Goal: Information Seeking & Learning: Learn about a topic

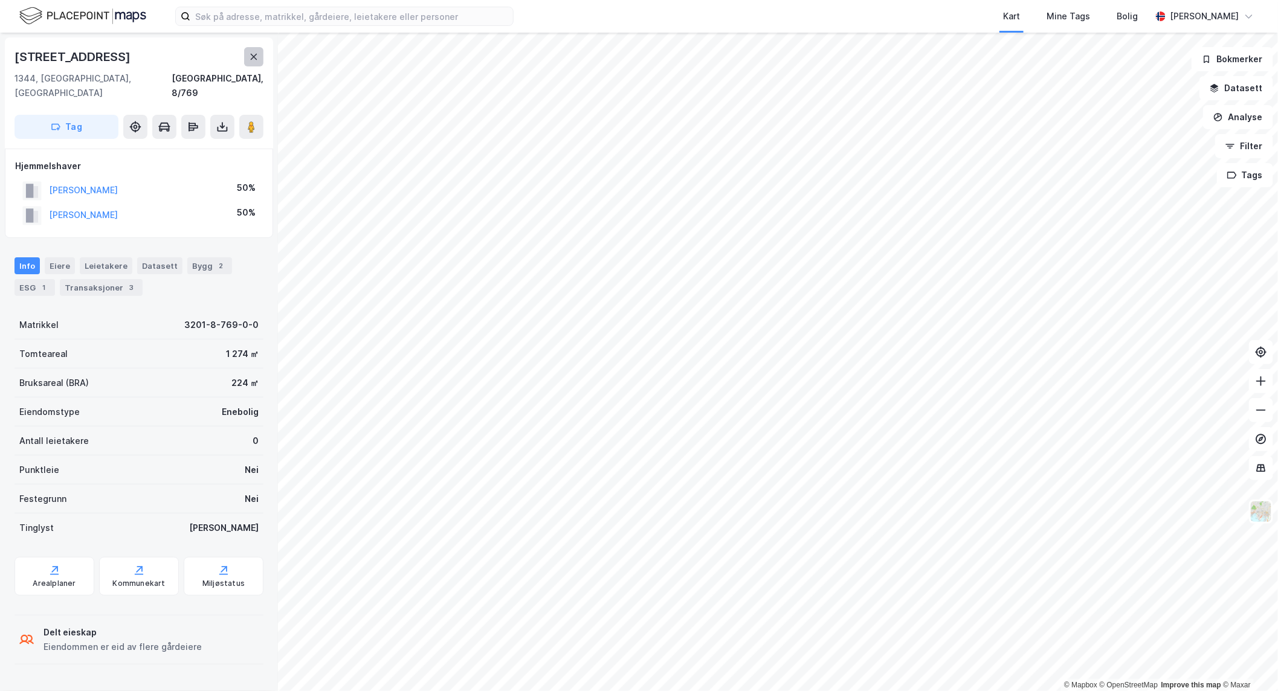
click at [255, 58] on icon at bounding box center [254, 57] width 7 height 6
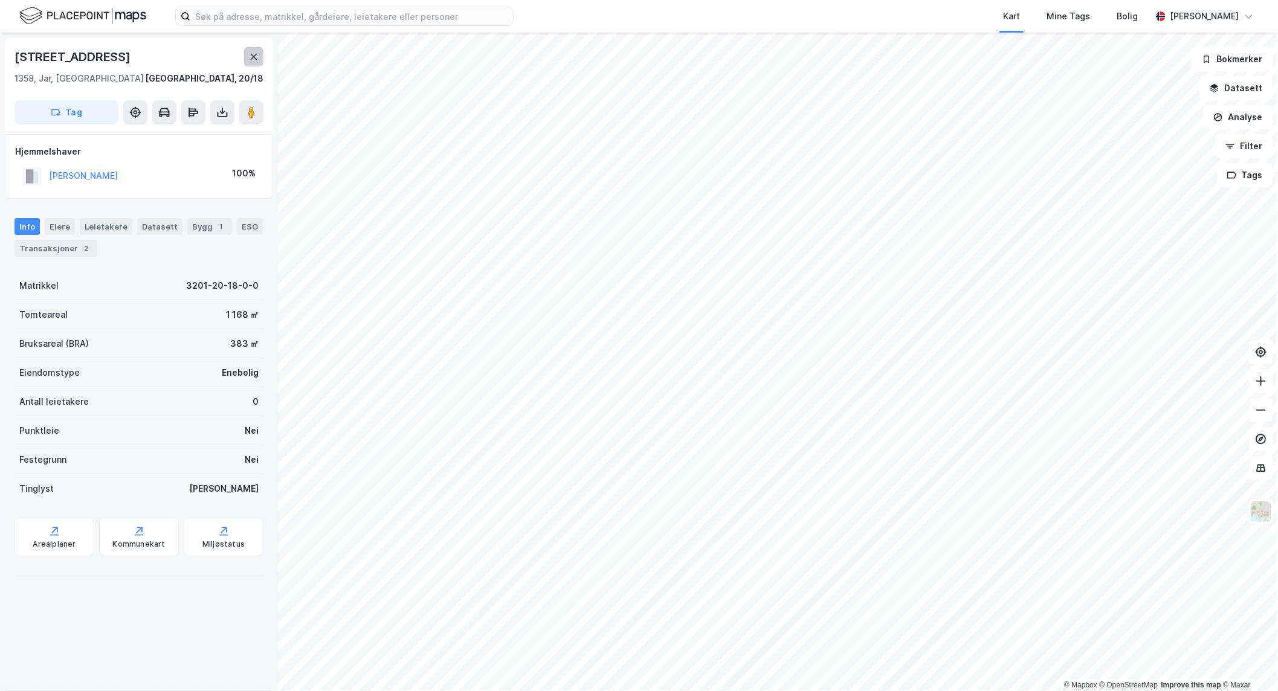
click at [252, 53] on icon at bounding box center [254, 57] width 10 height 10
